Goal: Task Accomplishment & Management: Manage account settings

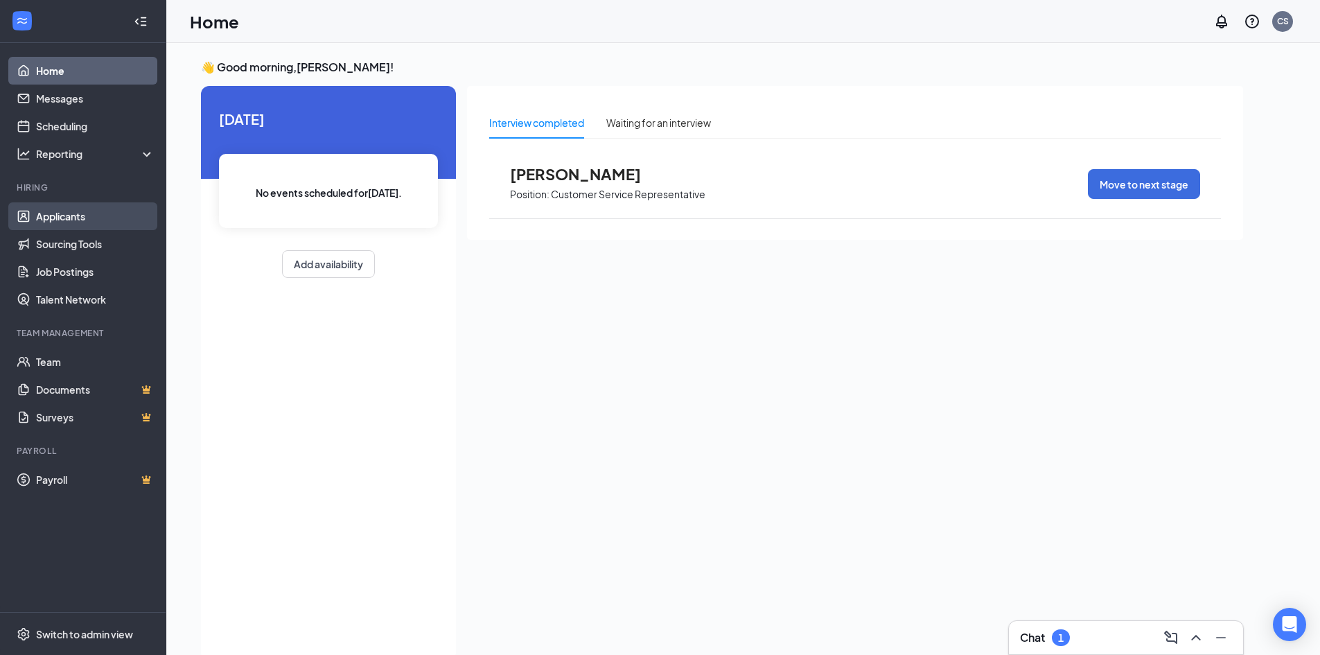
click at [76, 212] on link "Applicants" at bounding box center [95, 216] width 119 height 28
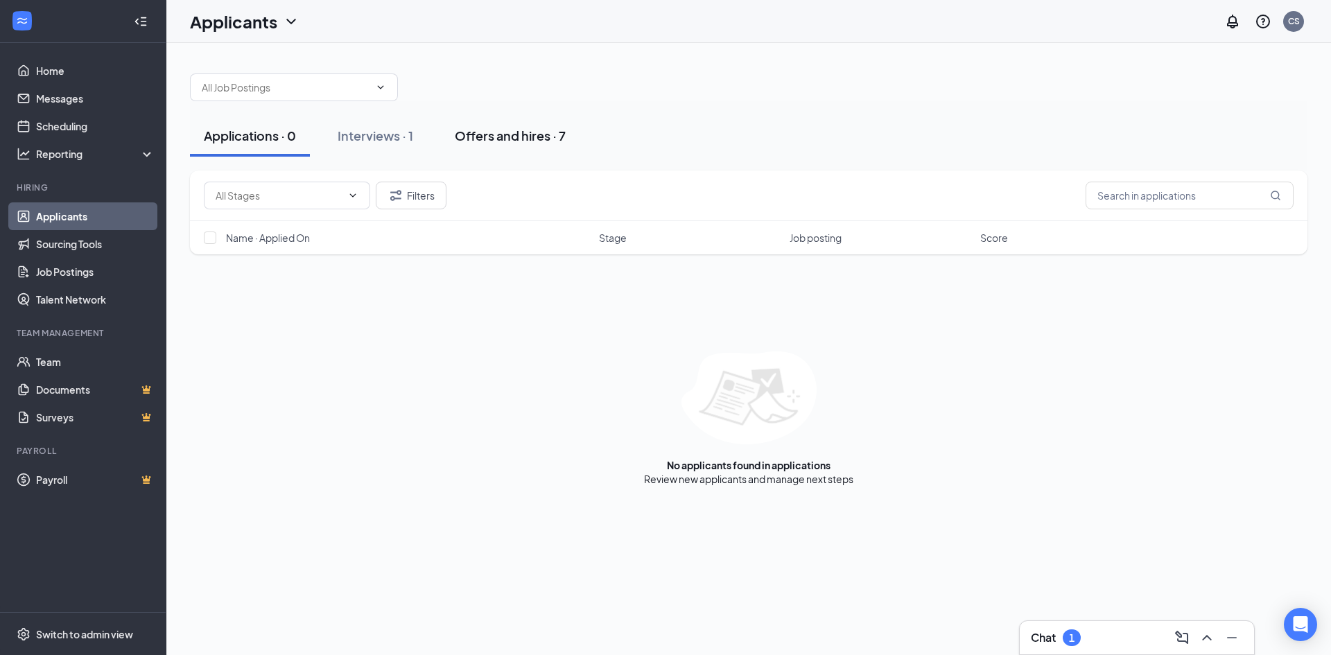
click at [523, 137] on div "Offers and hires · 7" at bounding box center [510, 135] width 111 height 17
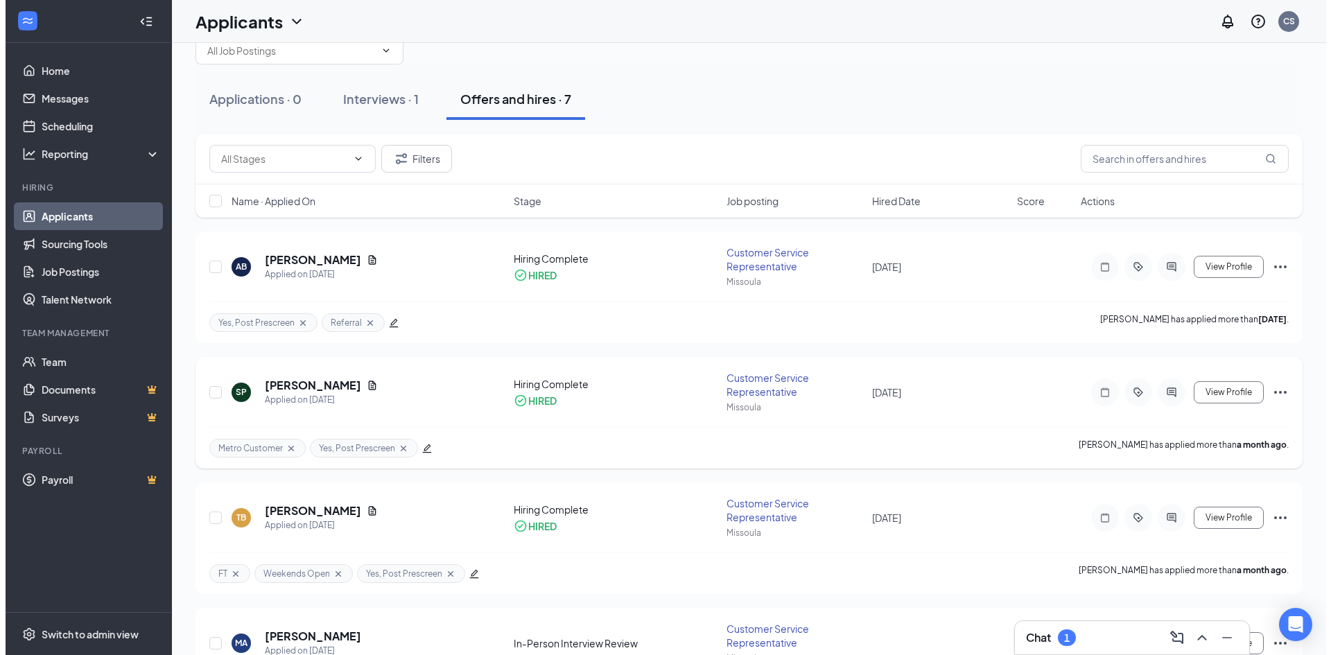
scroll to position [69, 0]
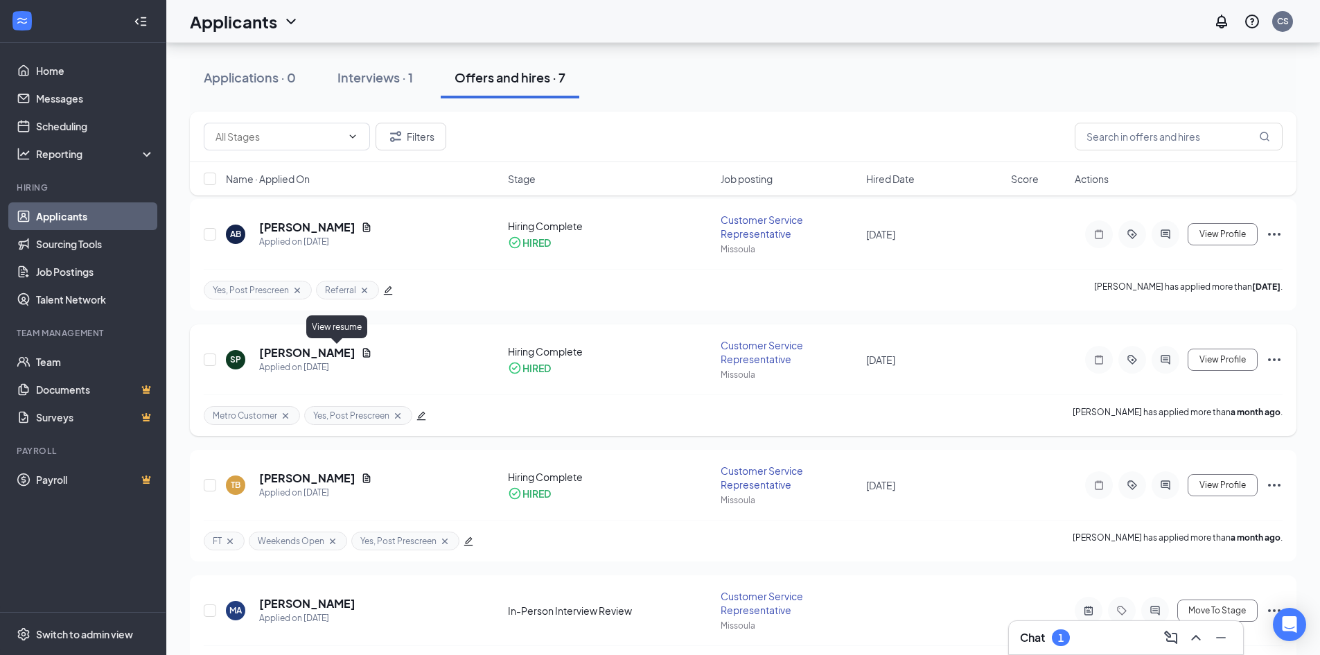
click at [363, 353] on icon "Document" at bounding box center [367, 352] width 8 height 9
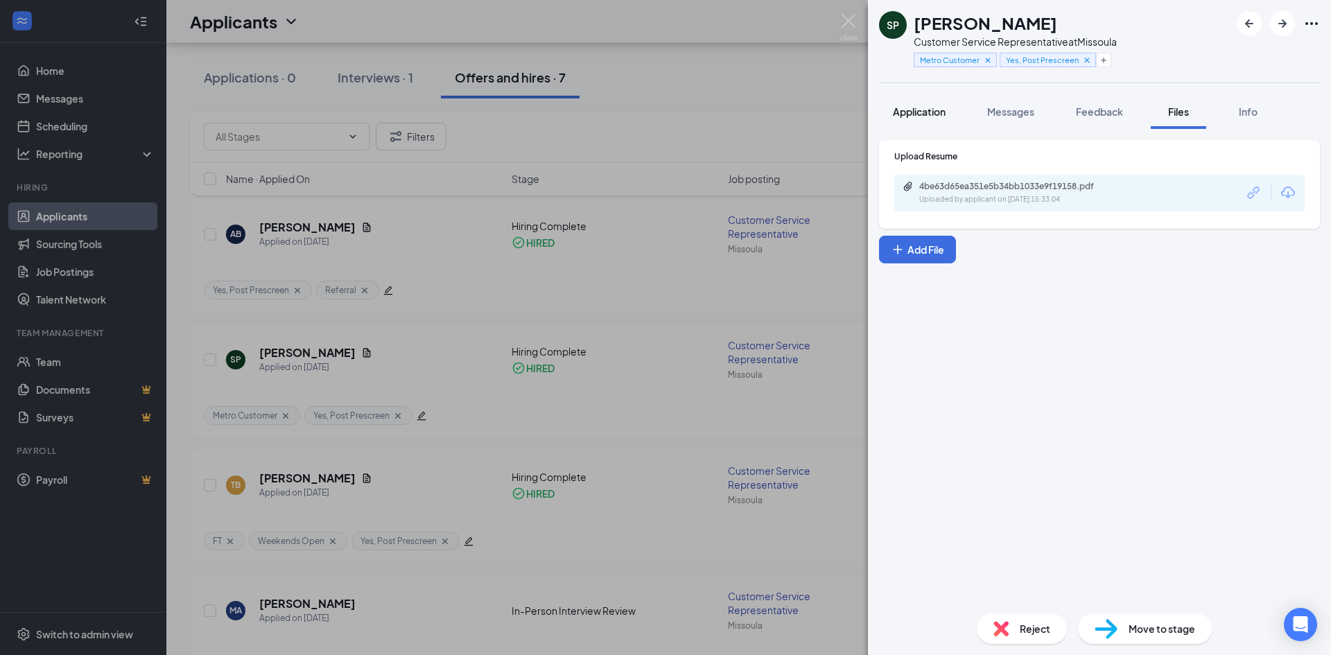
click at [930, 109] on span "Application" at bounding box center [919, 111] width 53 height 12
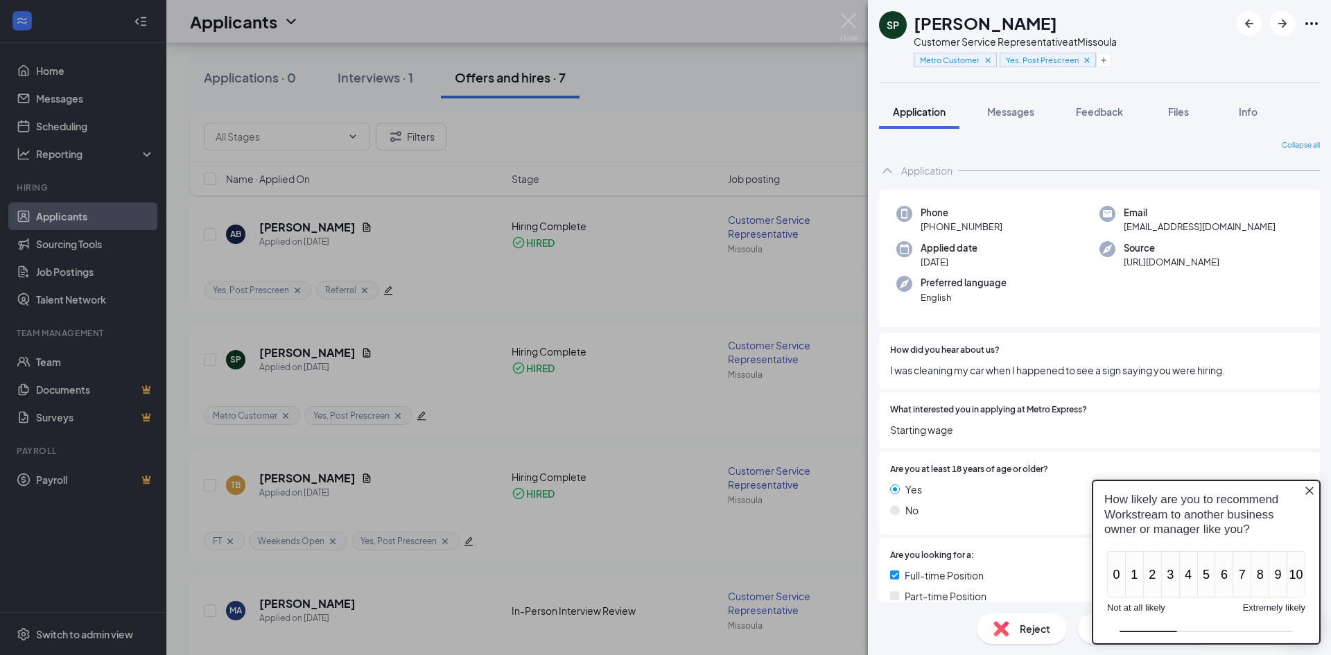
drag, startPoint x: 997, startPoint y: 226, endPoint x: 922, endPoint y: 228, distance: 74.9
click at [922, 228] on span "[PHONE_NUMBER]" at bounding box center [961, 227] width 82 height 14
copy span "[PHONE_NUMBER]"
click at [976, 247] on span "Applied date" at bounding box center [948, 248] width 57 height 14
click at [649, 171] on div "SP [PERSON_NAME] Customer Service Representative at Missoula Metro Customer Yes…" at bounding box center [665, 327] width 1331 height 655
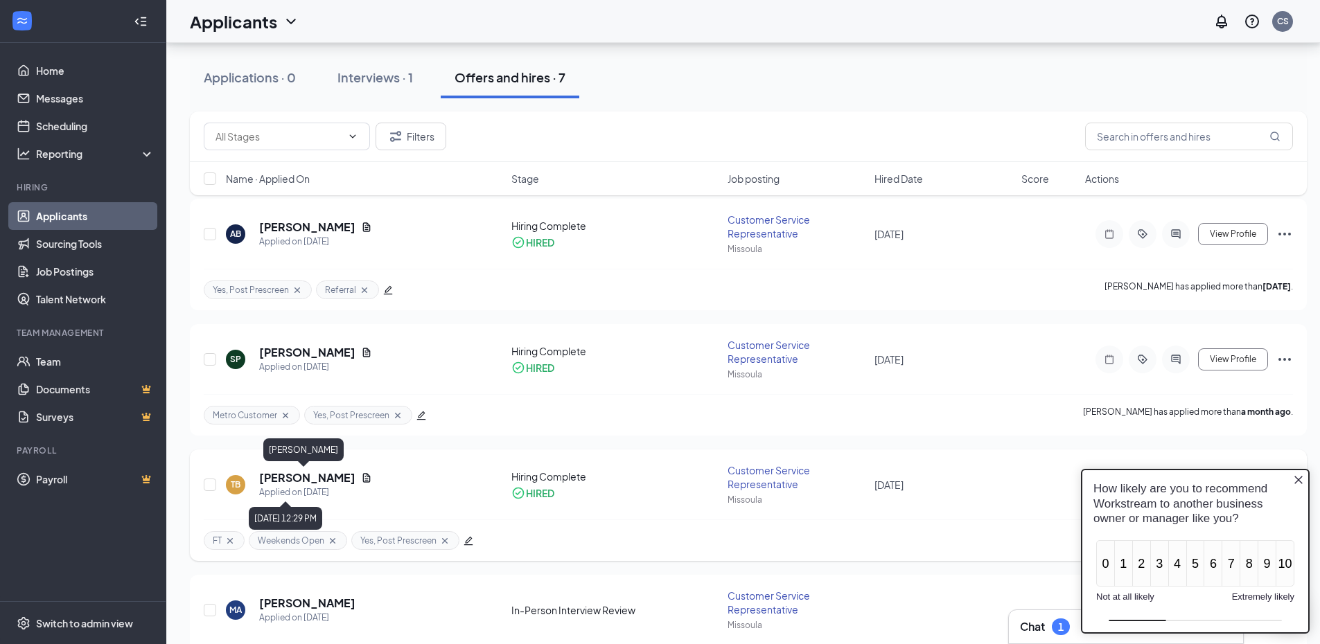
click at [284, 484] on h5 "[PERSON_NAME]" at bounding box center [307, 478] width 96 height 15
